Goal: Task Accomplishment & Management: Use online tool/utility

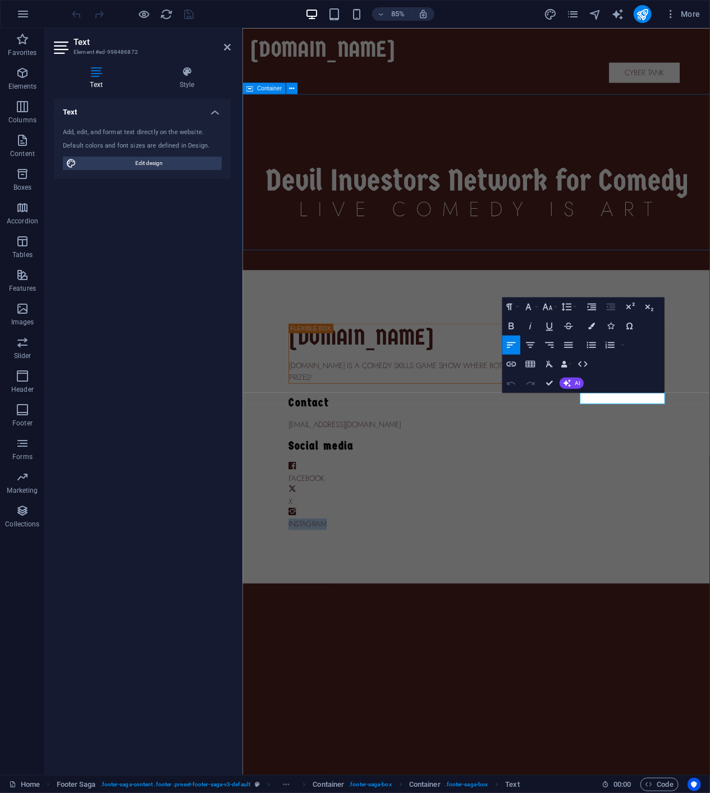
click at [511, 276] on div at bounding box center [517, 220] width 550 height 183
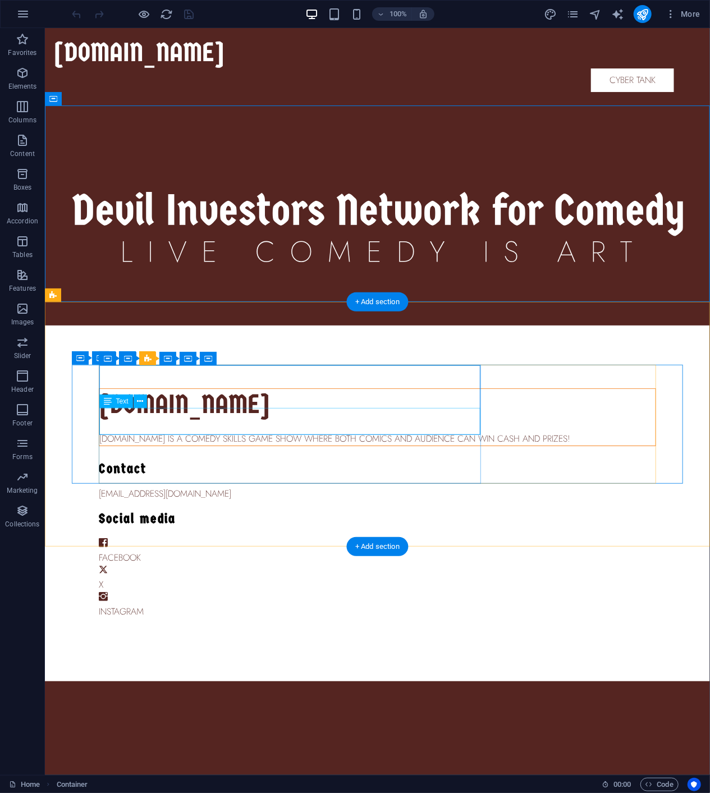
click at [190, 432] on div "[DOMAIN_NAME] is a comedy skills game show where both comics and audience can w…" at bounding box center [377, 438] width 556 height 13
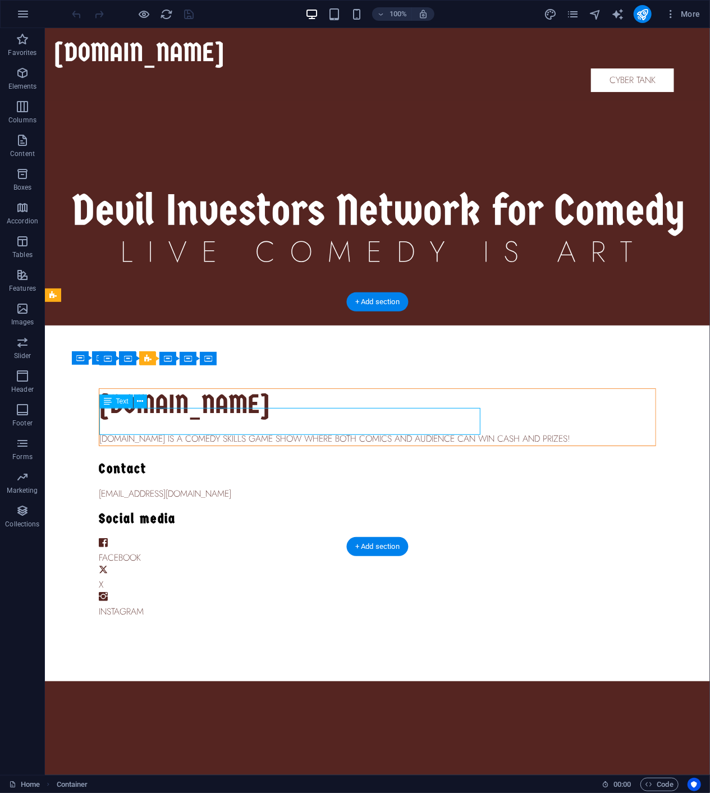
click at [190, 432] on div "[DOMAIN_NAME] is a comedy skills game show where both comics and audience can w…" at bounding box center [377, 438] width 556 height 13
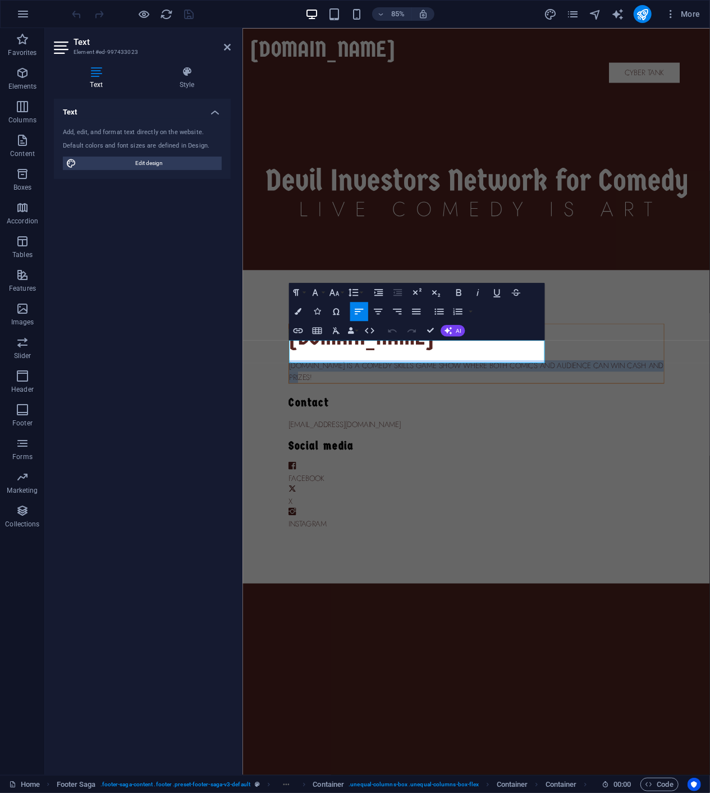
drag, startPoint x: 471, startPoint y: 419, endPoint x: 228, endPoint y: 395, distance: 244.2
click at [242, 395] on html "Skip to main content [DOMAIN_NAME] Cyber Tank Cyber Tank [DOMAIN_NAME] [DOMAIN_…" at bounding box center [517, 354] width 550 height 653
copy p "[DOMAIN_NAME] is a comedy skills game show where both comics and audience can w…"
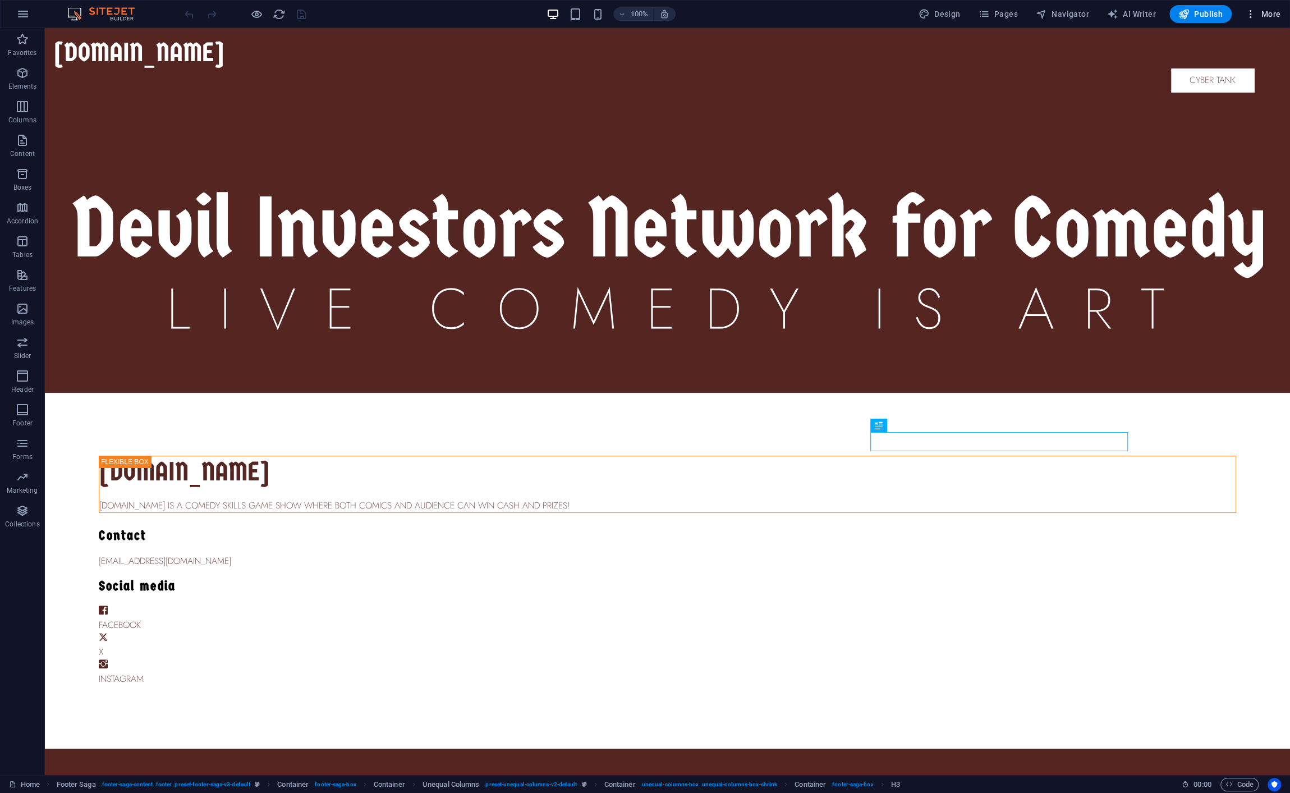
click at [1259, 14] on span "More" at bounding box center [1263, 13] width 35 height 11
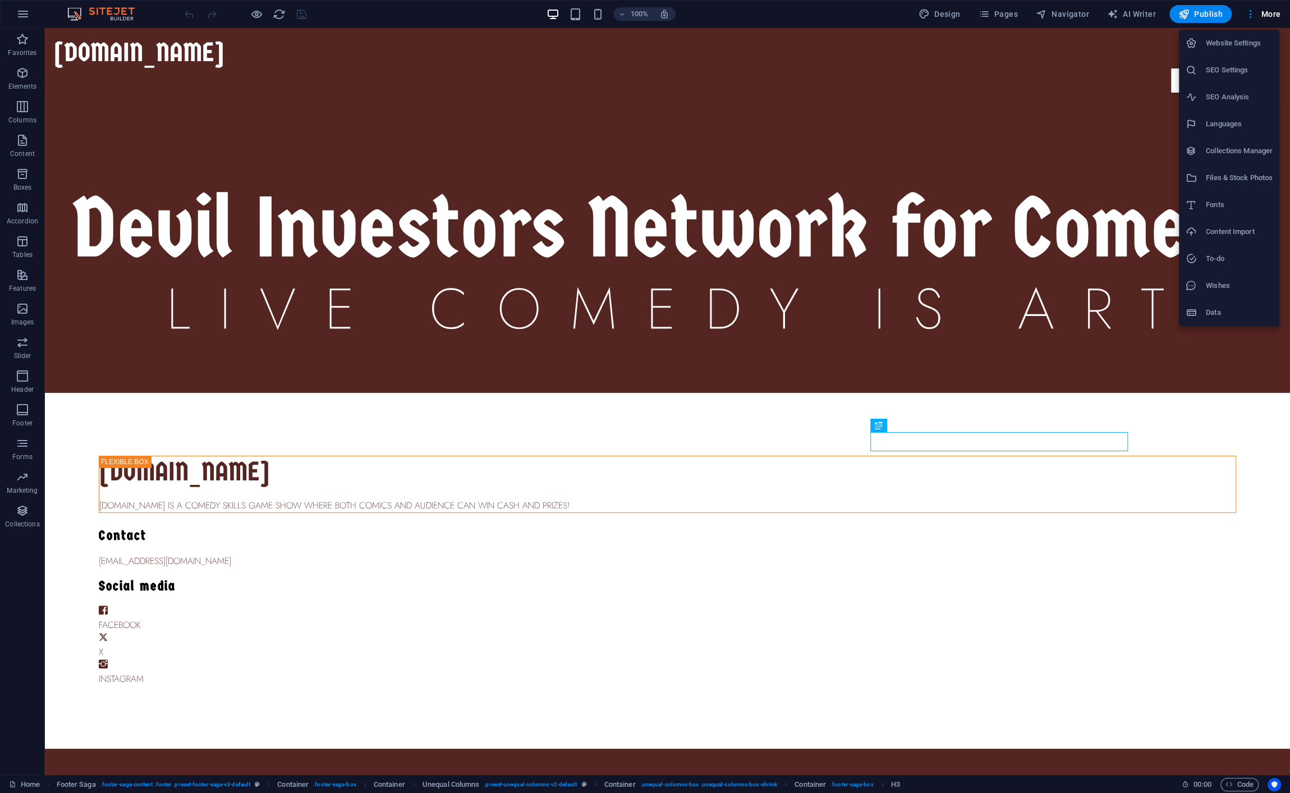
click at [29, 17] on div at bounding box center [645, 396] width 1290 height 793
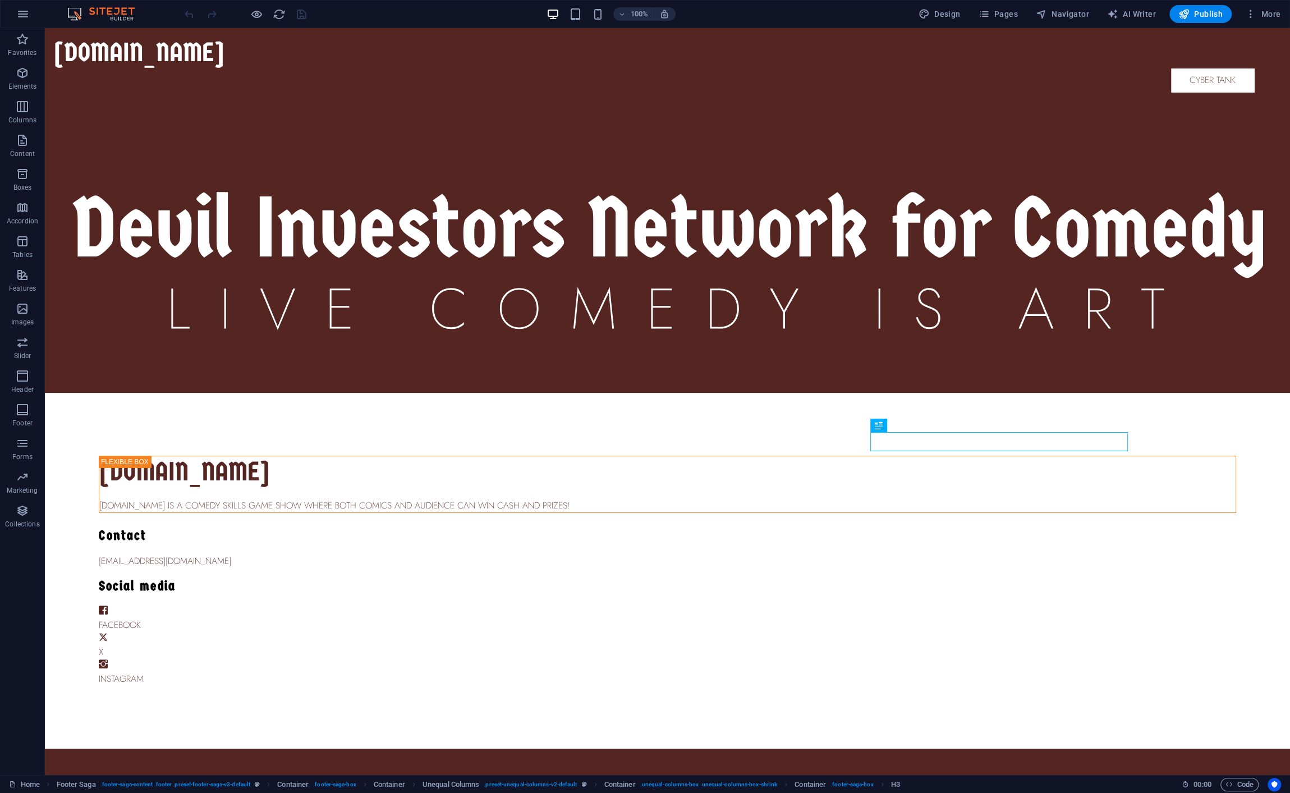
click at [24, 15] on icon "button" at bounding box center [22, 13] width 13 height 13
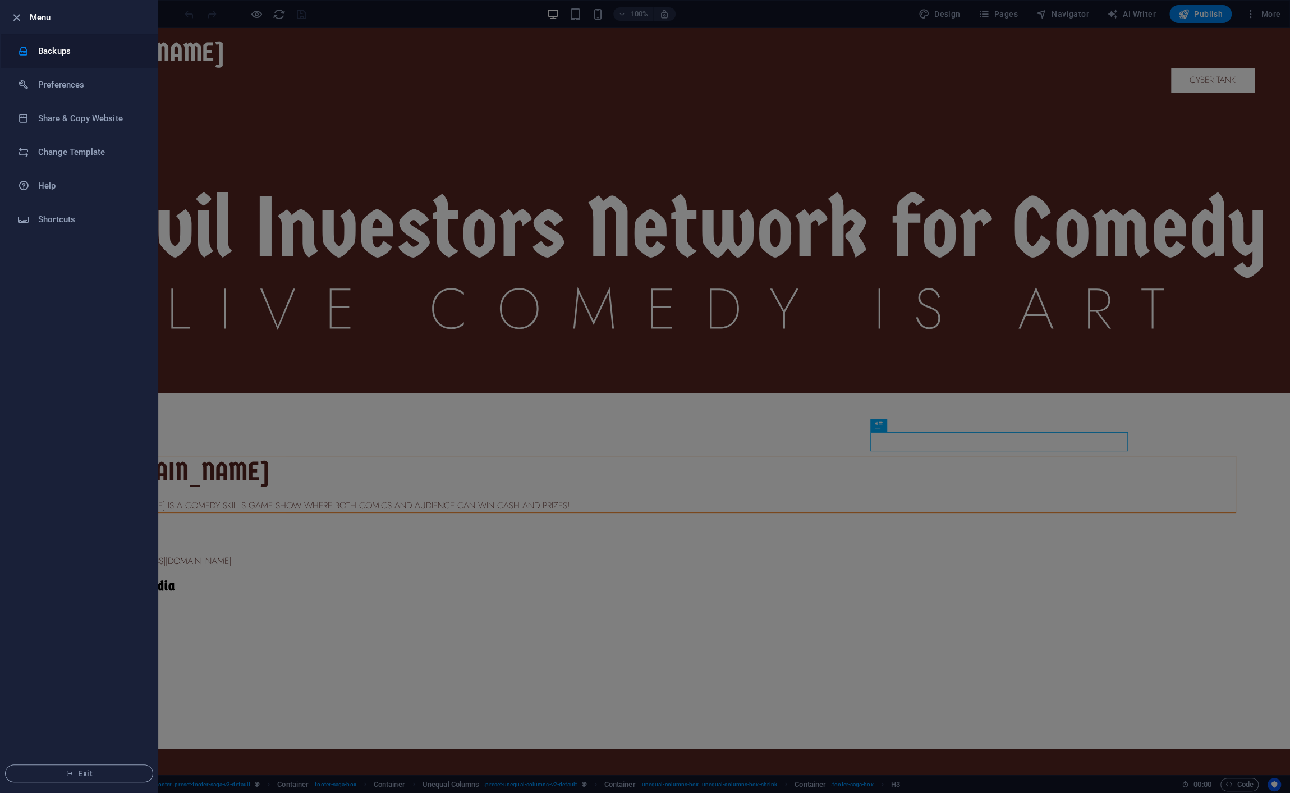
click at [54, 51] on h6 "Backups" at bounding box center [90, 50] width 104 height 13
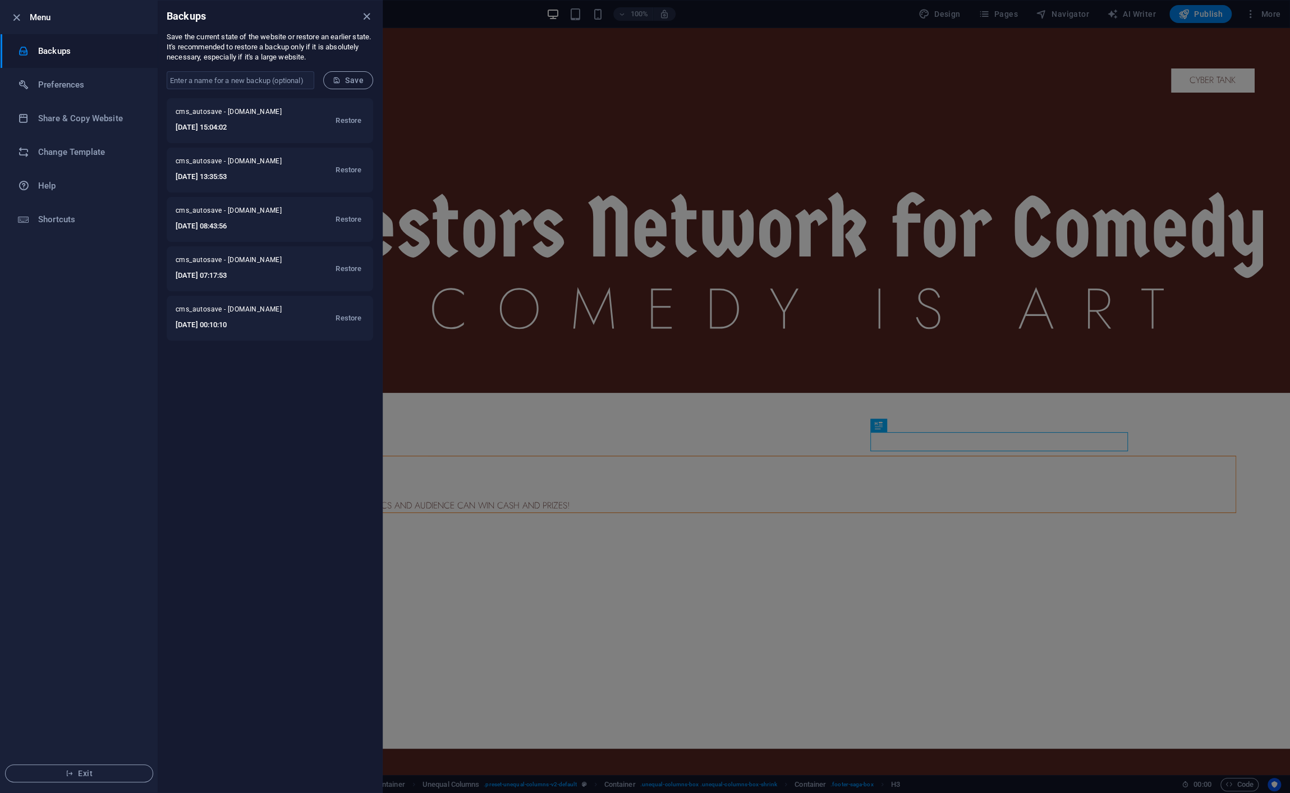
click at [1259, 13] on div at bounding box center [645, 396] width 1290 height 793
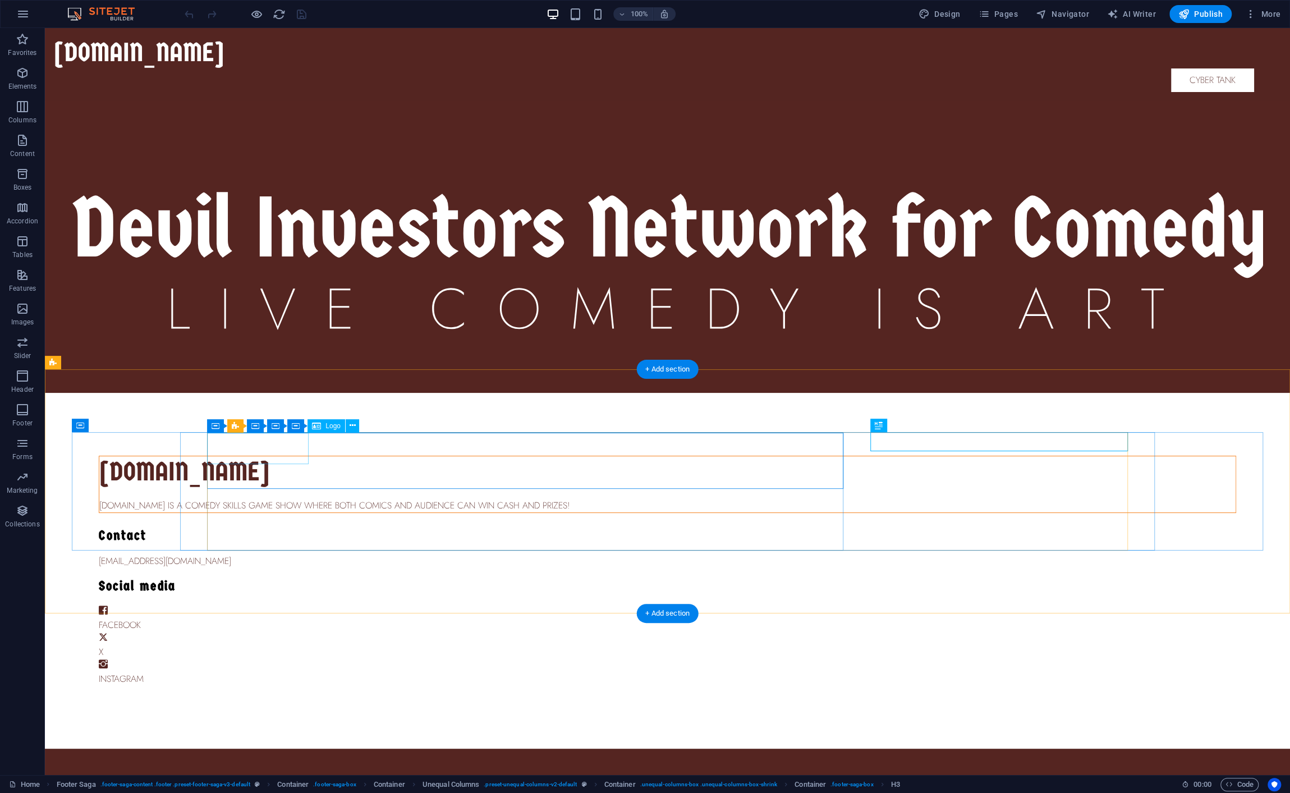
click at [226, 456] on div "[DOMAIN_NAME]" at bounding box center [667, 471] width 1137 height 31
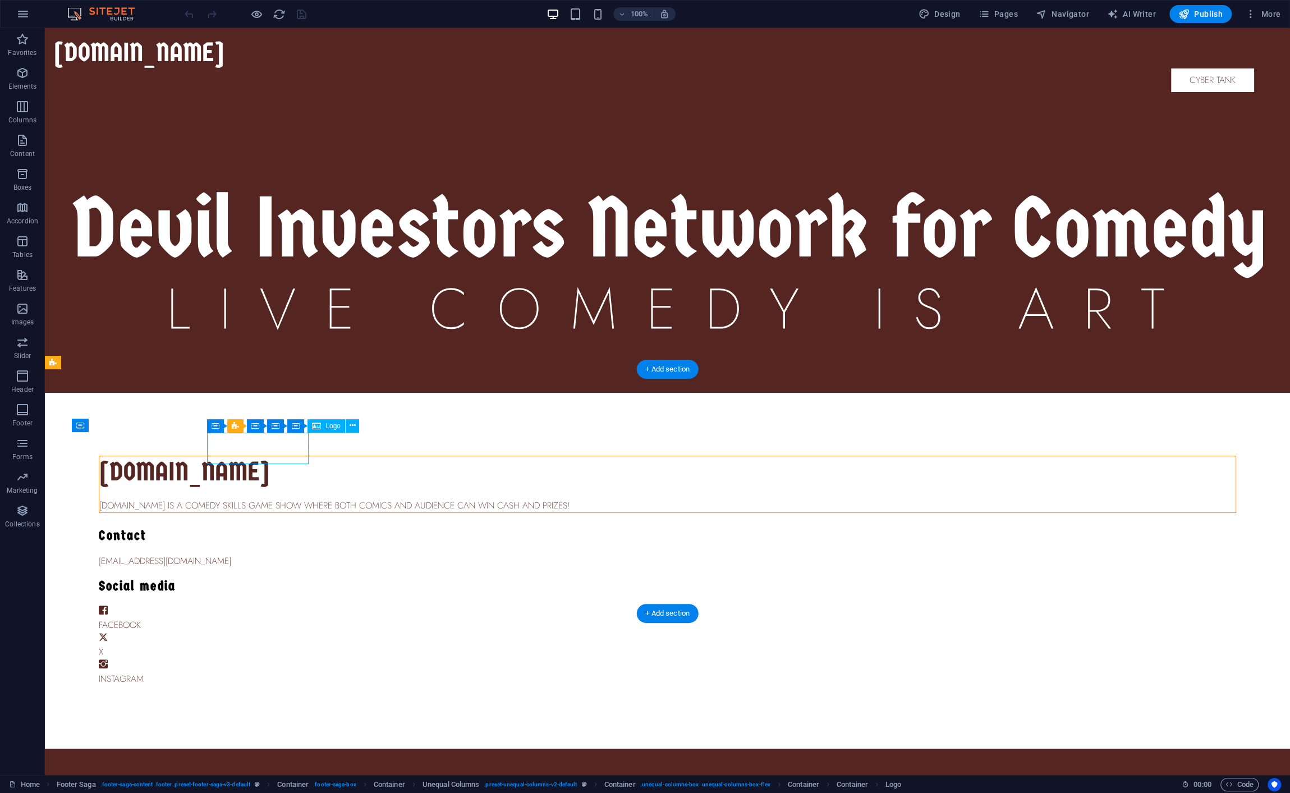
click at [226, 456] on div "[DOMAIN_NAME]" at bounding box center [667, 471] width 1137 height 31
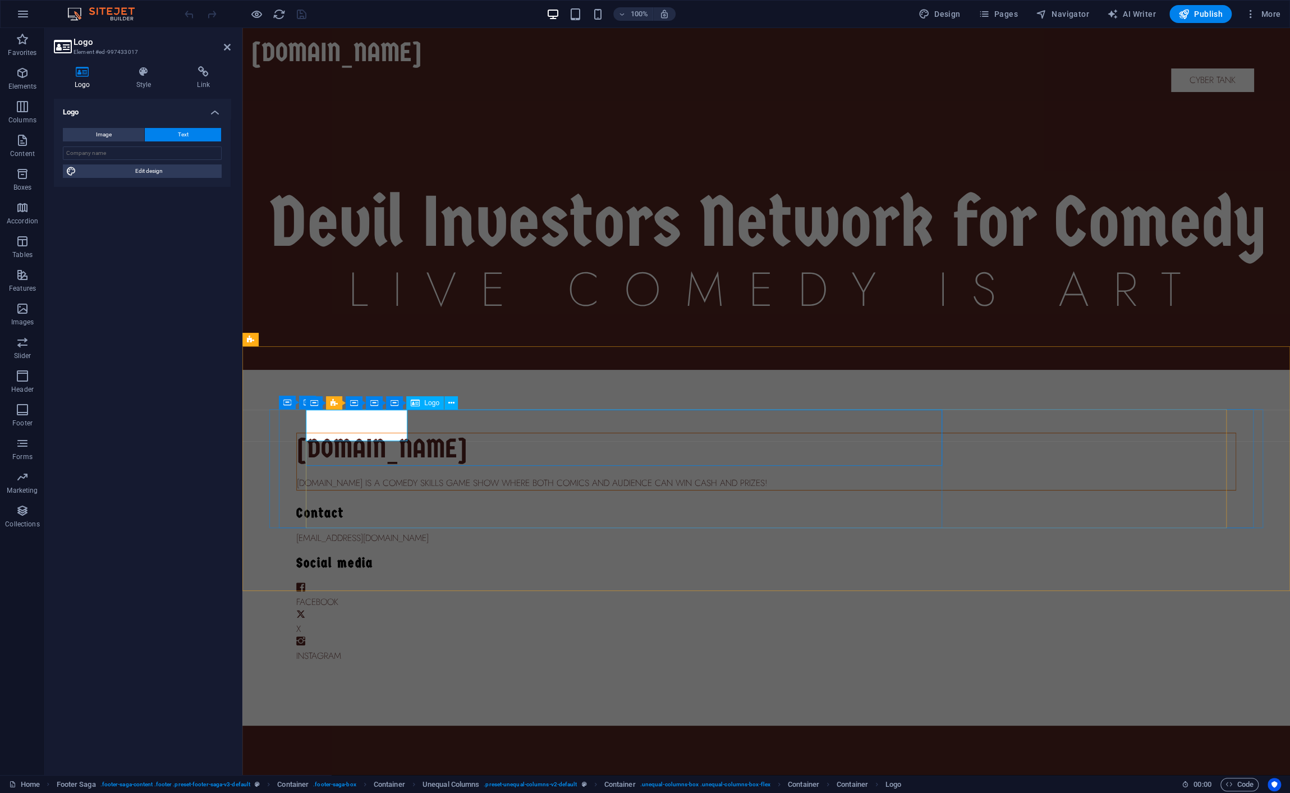
click at [318, 433] on div "[DOMAIN_NAME]" at bounding box center [766, 448] width 939 height 31
click at [354, 433] on div "[DOMAIN_NAME]" at bounding box center [766, 448] width 939 height 31
click at [148, 77] on icon at bounding box center [144, 71] width 57 height 11
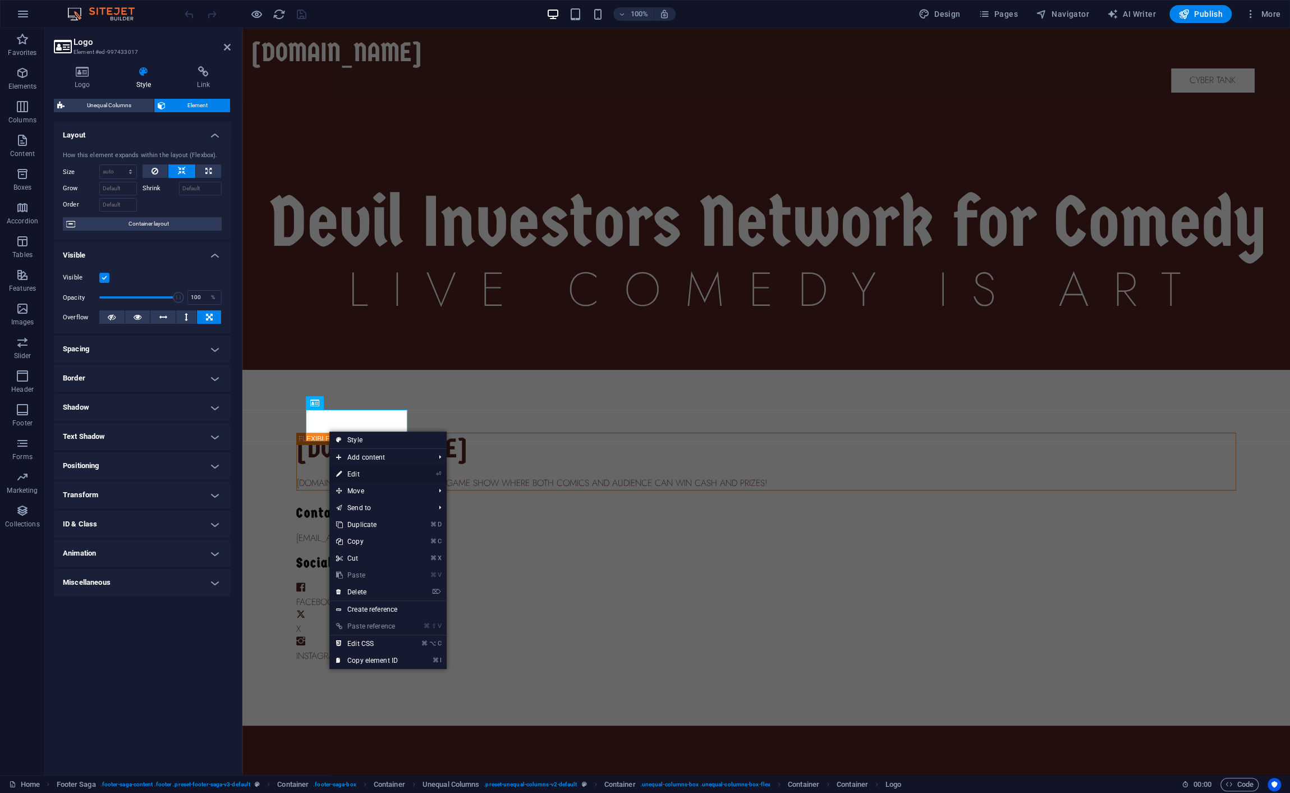
click at [352, 473] on link "⏎ Edit" at bounding box center [366, 474] width 75 height 17
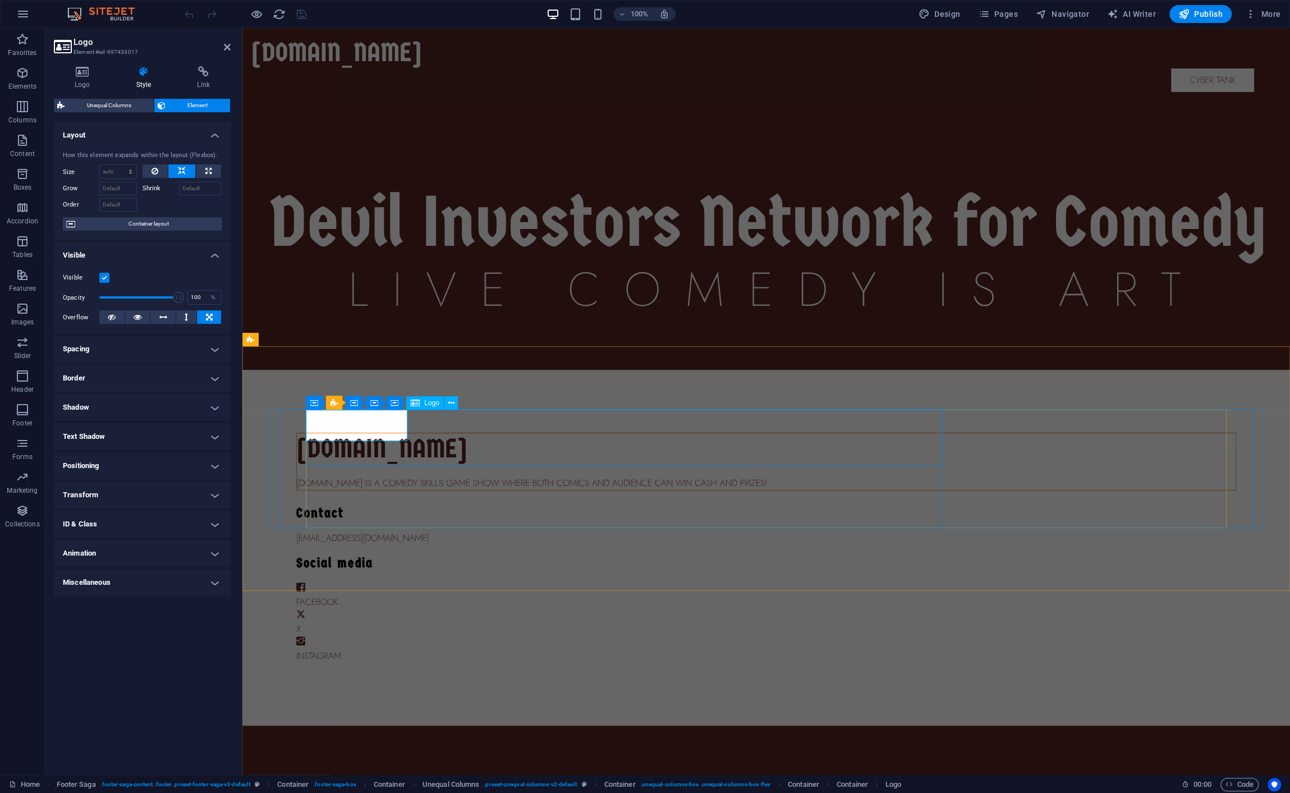
click at [332, 436] on div "[DOMAIN_NAME]" at bounding box center [766, 448] width 939 height 31
click at [387, 433] on div "[DOMAIN_NAME]" at bounding box center [766, 448] width 939 height 31
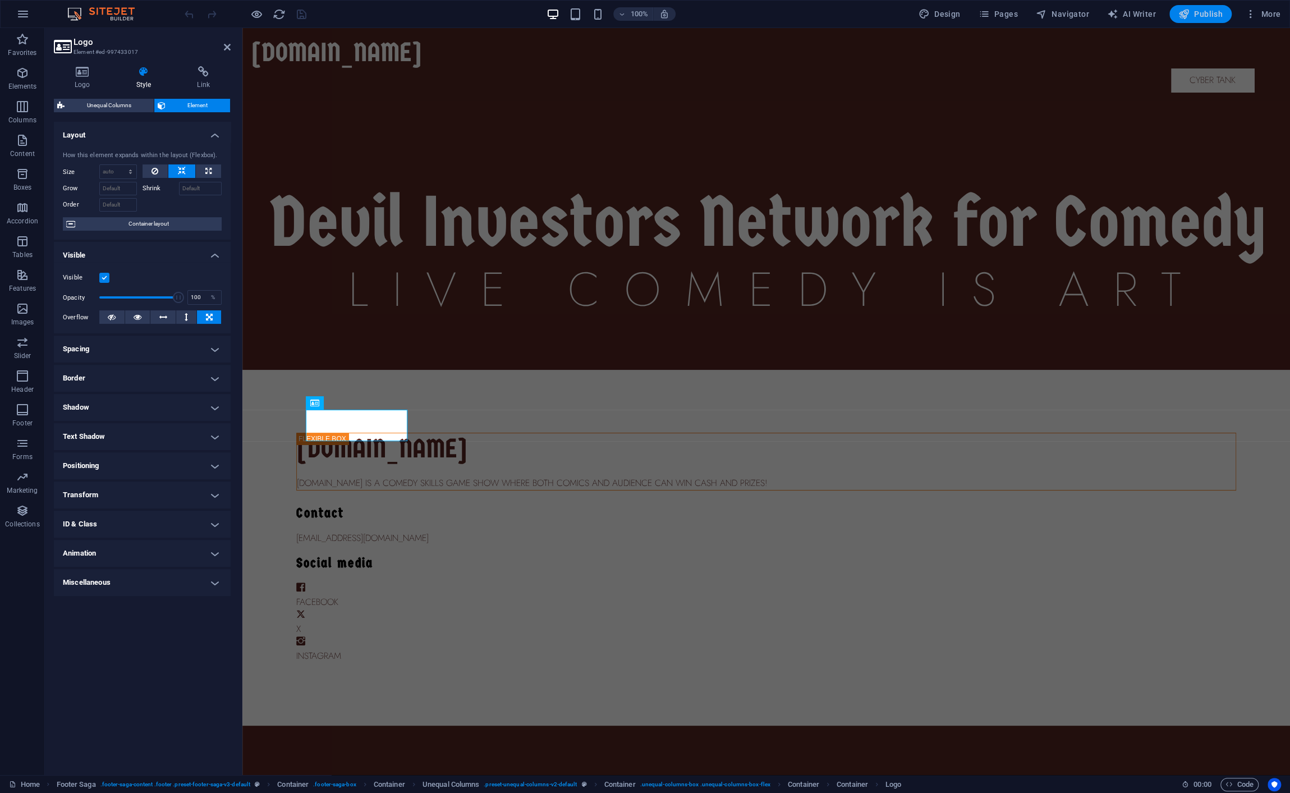
click at [1198, 11] on span "Publish" at bounding box center [1201, 13] width 44 height 11
